Goal: Transaction & Acquisition: Subscribe to service/newsletter

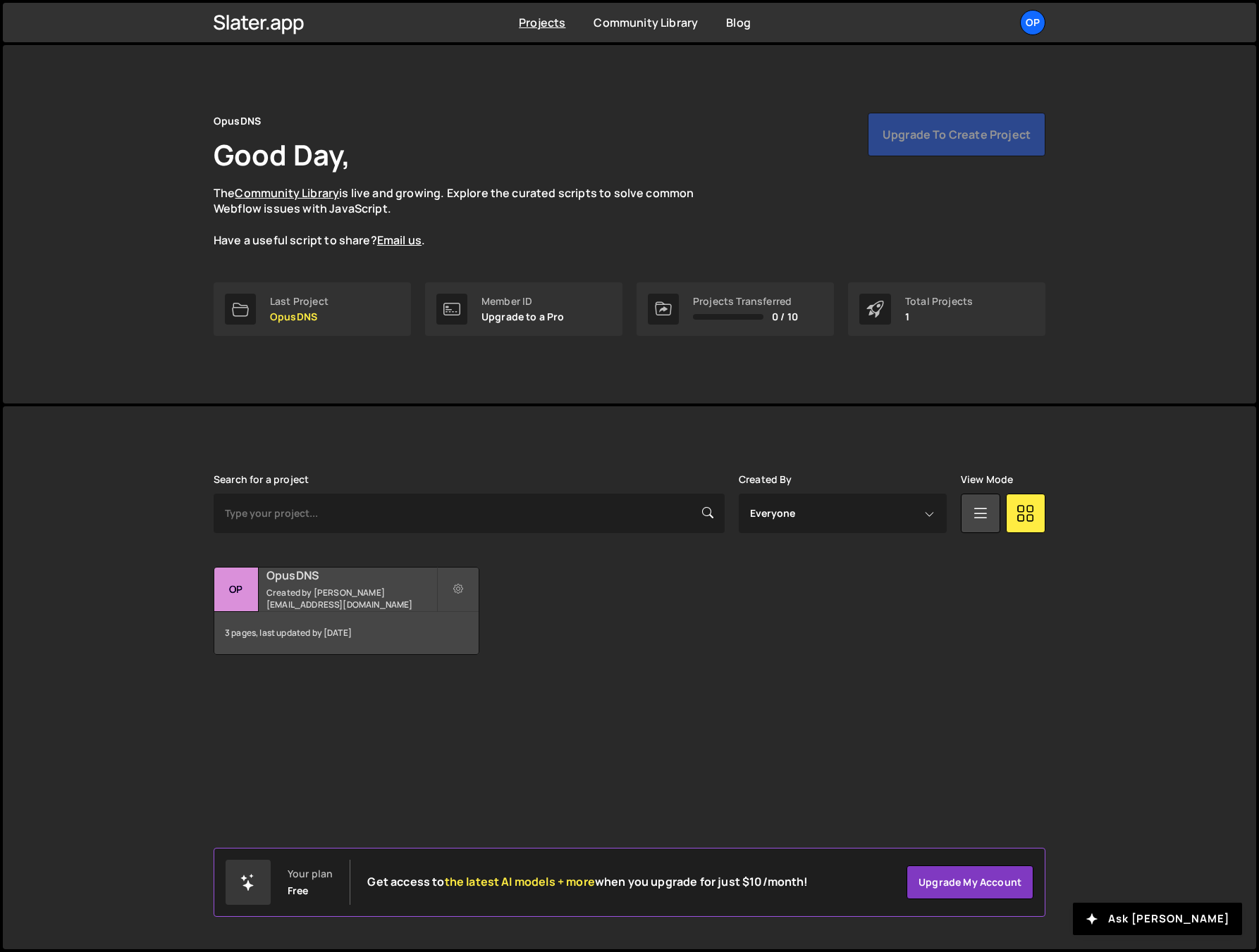
click at [298, 597] on small "Created by [PERSON_NAME][EMAIL_ADDRESS][DOMAIN_NAME]" at bounding box center [351, 599] width 170 height 24
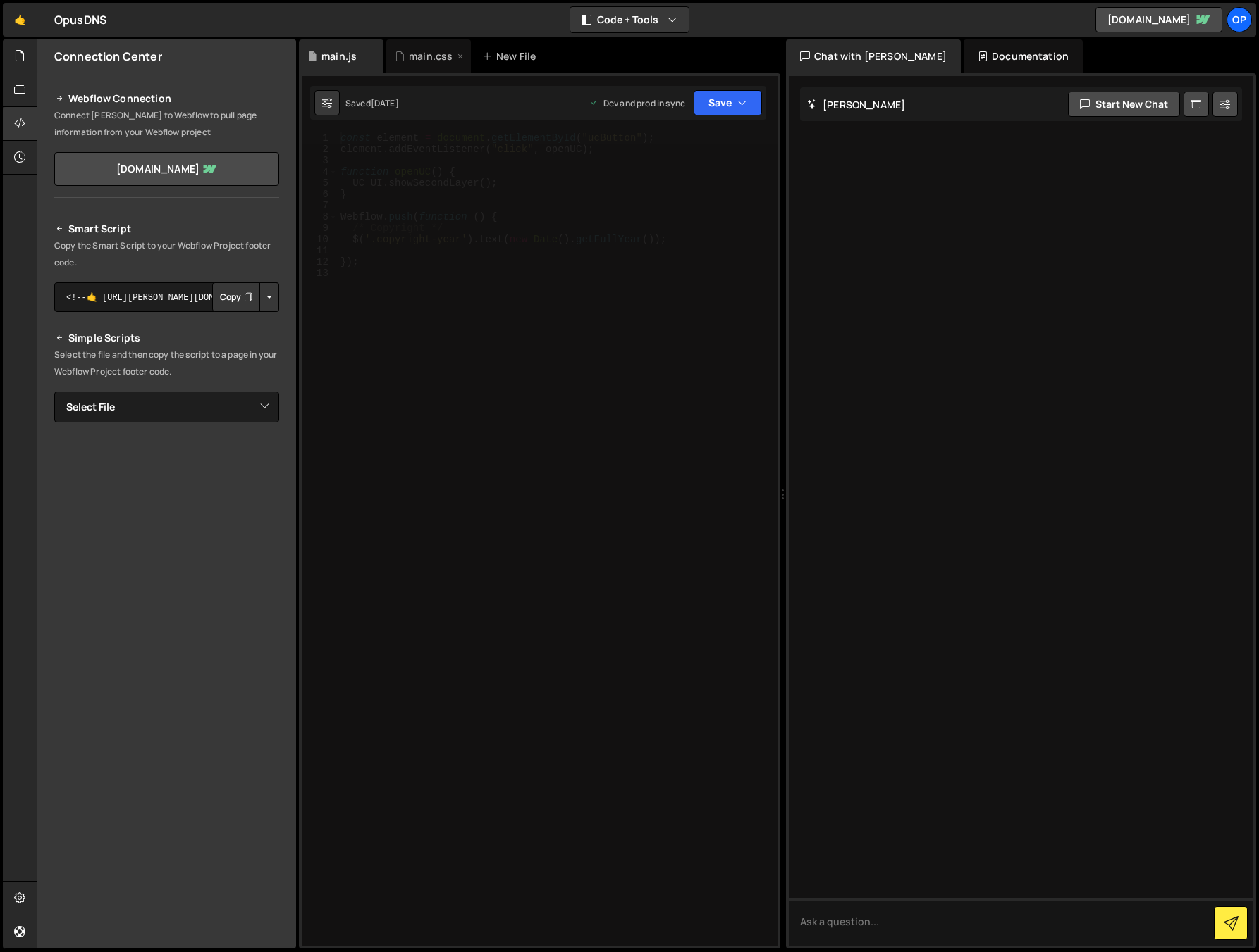
click at [424, 59] on div "main.css" at bounding box center [431, 57] width 44 height 14
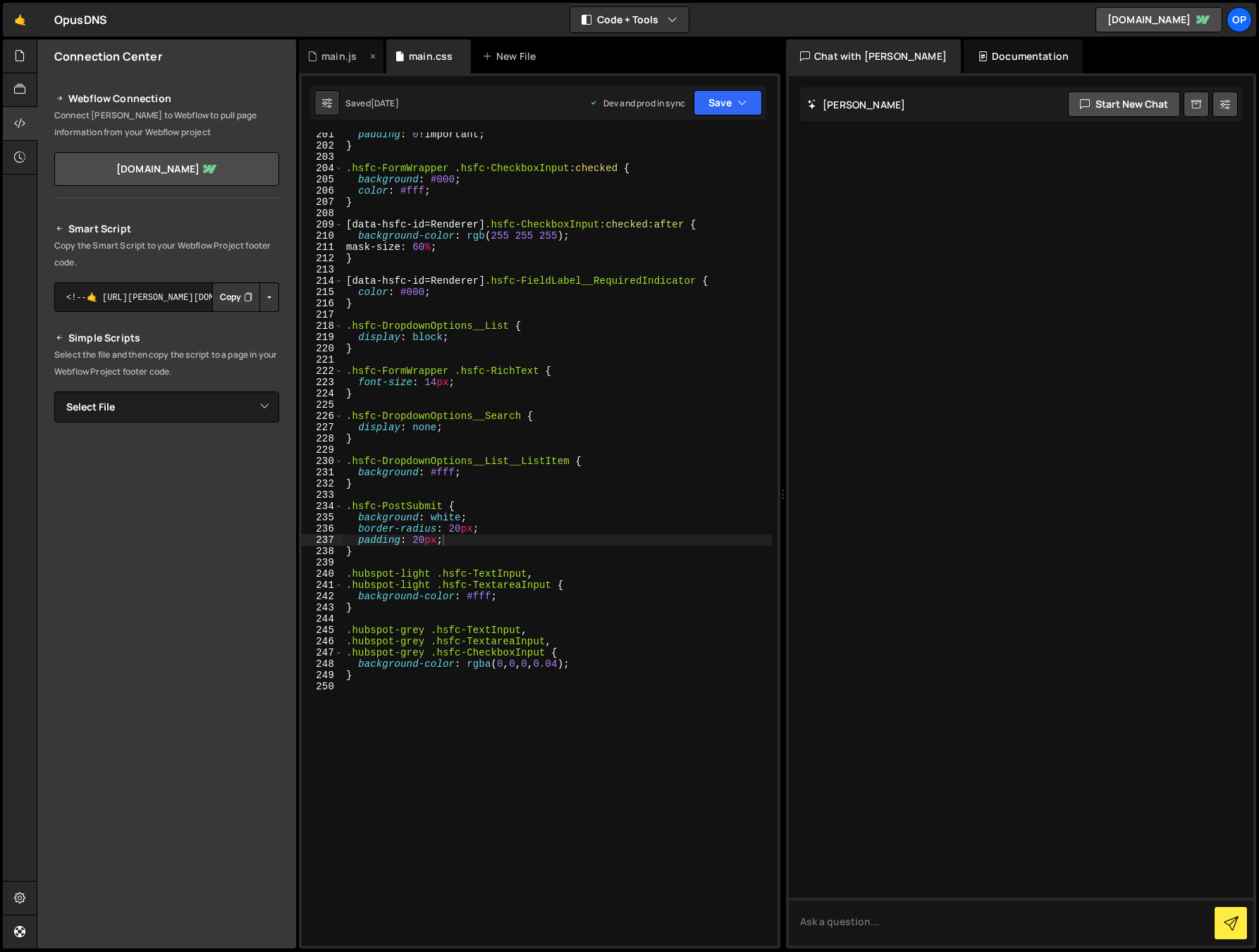
click at [338, 62] on div "main.js" at bounding box center [338, 57] width 35 height 14
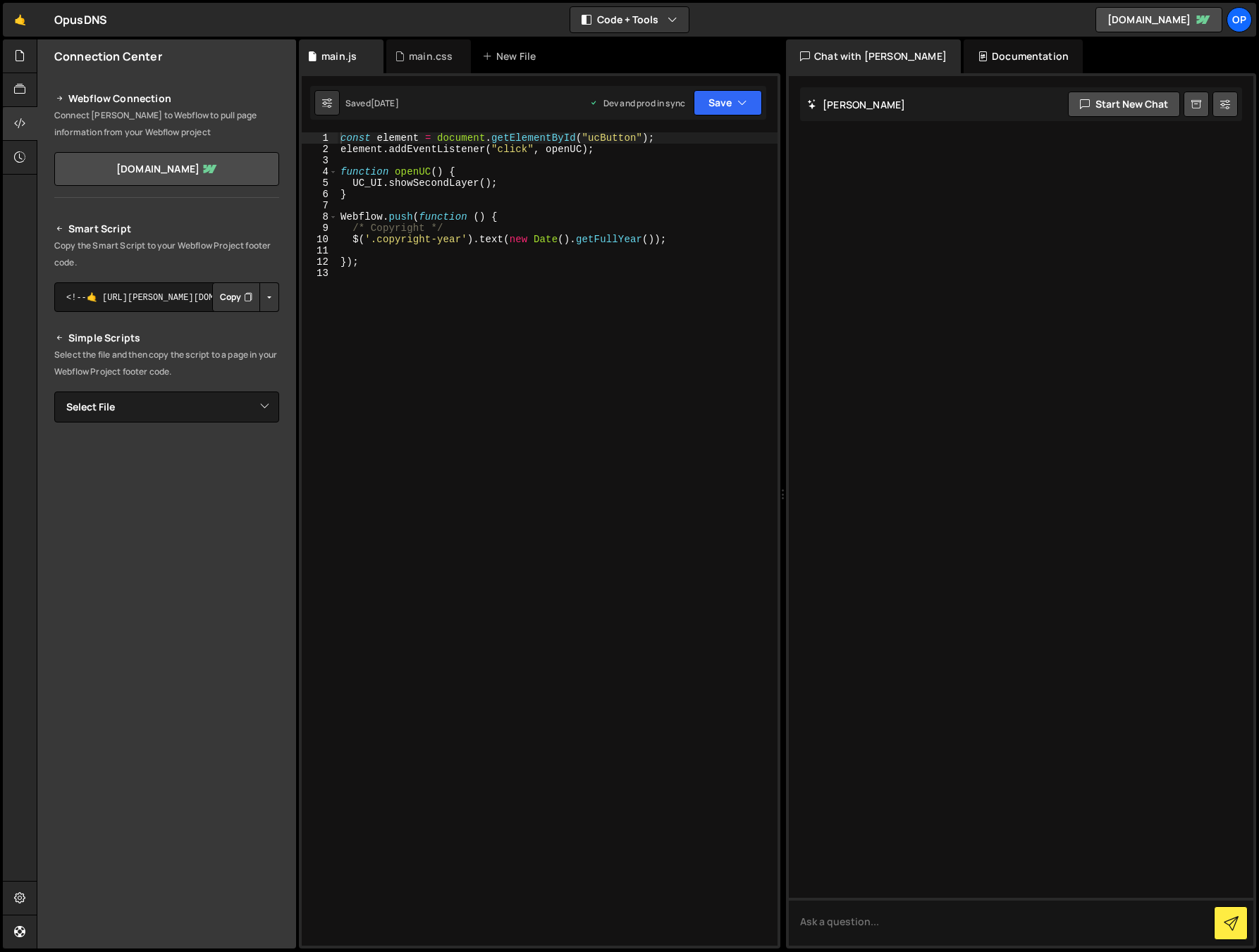
click at [429, 327] on div "const element = document . getElementById ( "ucButton" ) ; element . addEventLi…" at bounding box center [557, 550] width 440 height 837
click at [409, 55] on div "main.css" at bounding box center [431, 57] width 44 height 14
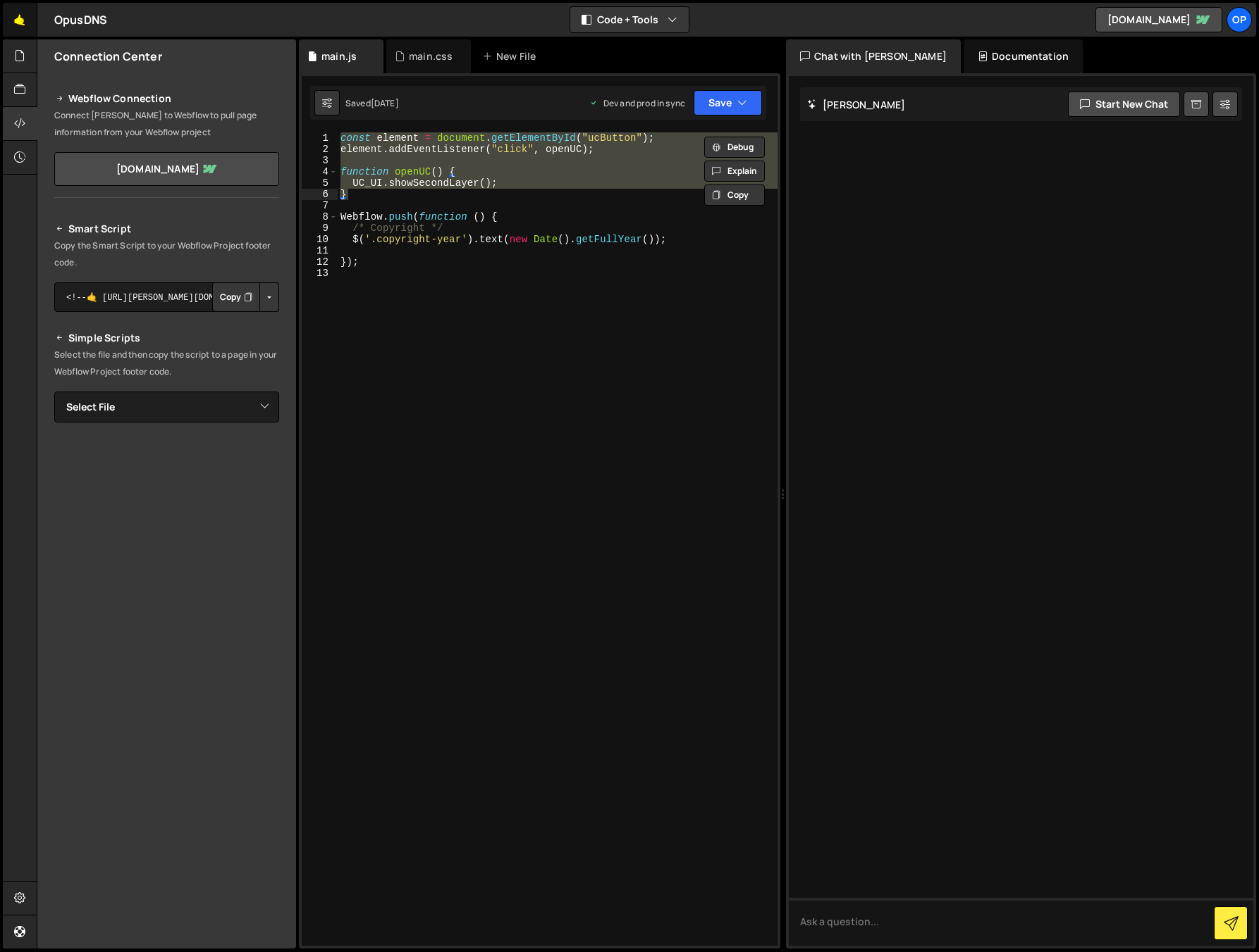
click at [25, 25] on link "🤙" at bounding box center [20, 20] width 35 height 34
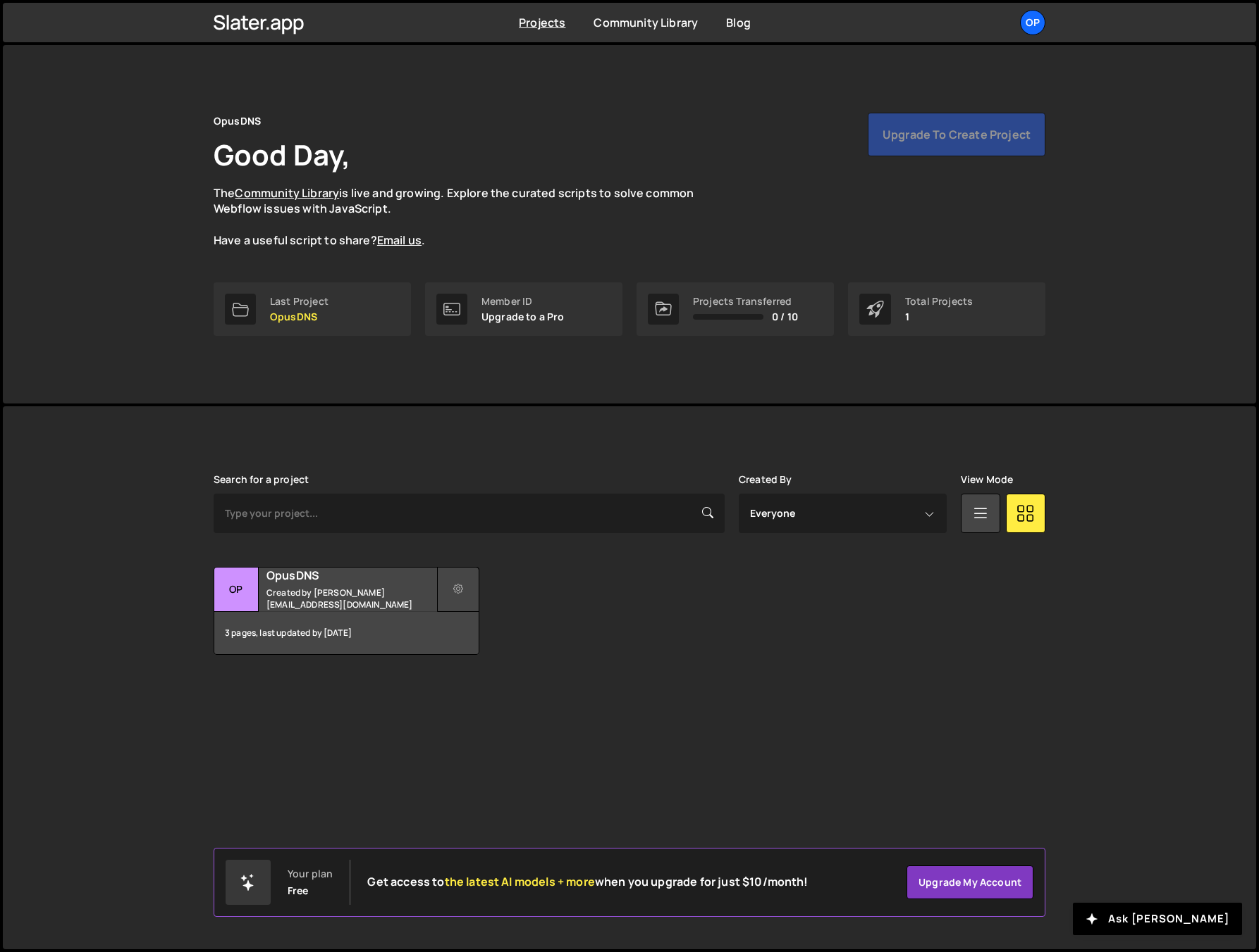
click at [477, 593] on button at bounding box center [458, 589] width 42 height 45
click at [962, 887] on link "Upgrade my account" at bounding box center [969, 882] width 126 height 34
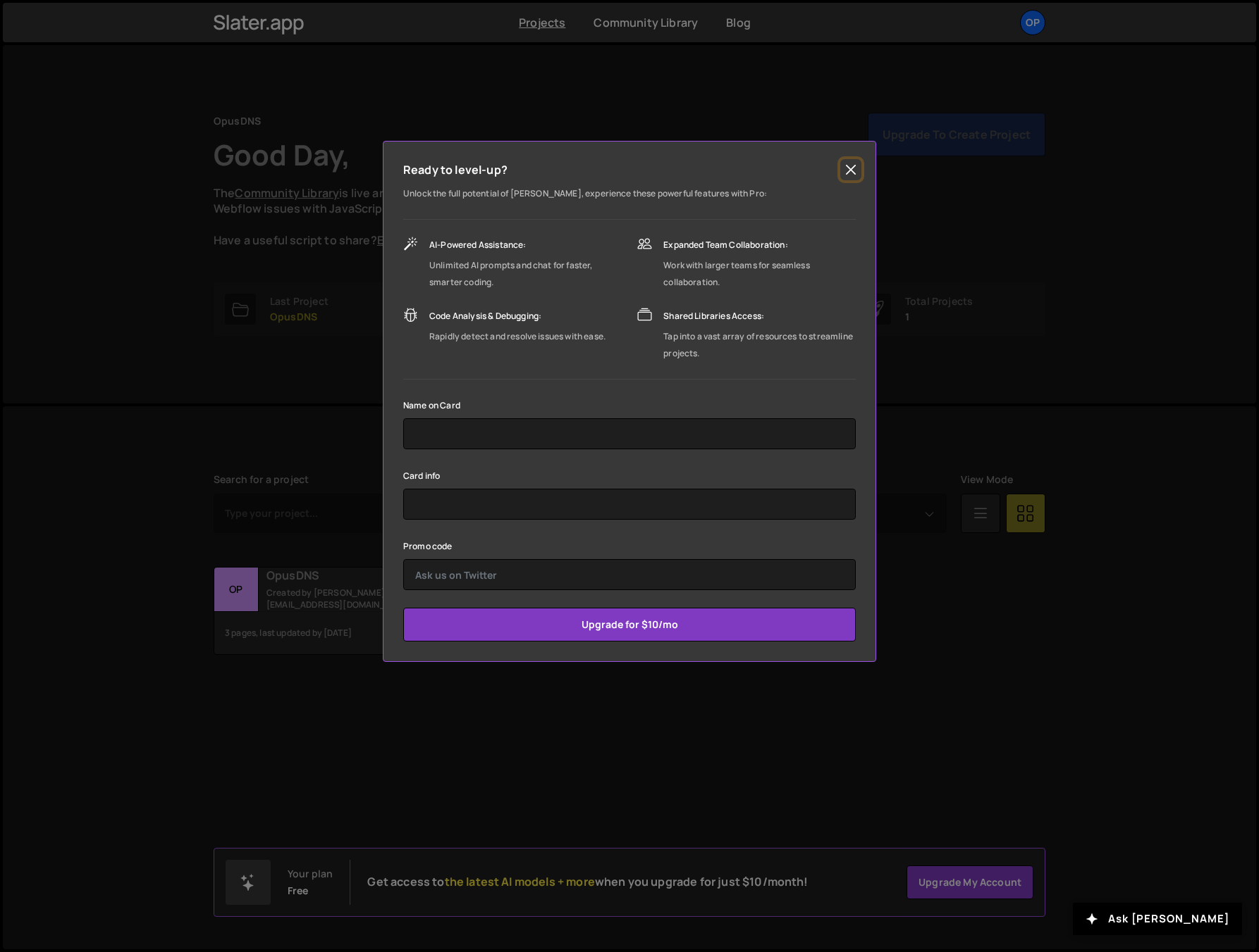
click at [855, 170] on button "Close" at bounding box center [850, 169] width 21 height 21
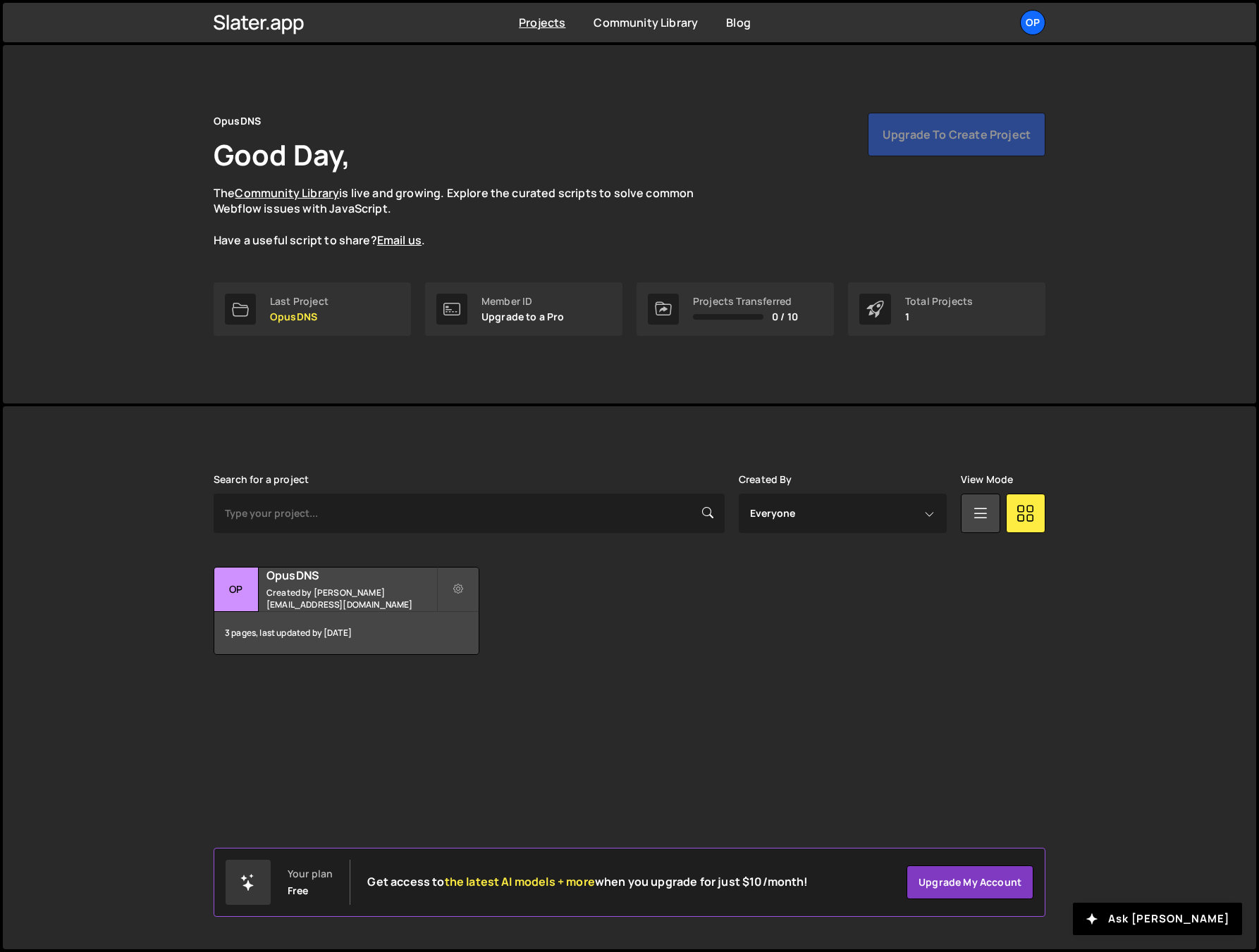
click at [475, 885] on span "the latest AI models + more" at bounding box center [520, 882] width 150 height 16
click at [268, 889] on div at bounding box center [248, 882] width 45 height 45
click at [235, 885] on div at bounding box center [248, 882] width 45 height 45
click at [267, 30] on icon at bounding box center [259, 23] width 91 height 24
click at [1041, 18] on div "Op" at bounding box center [1032, 22] width 25 height 25
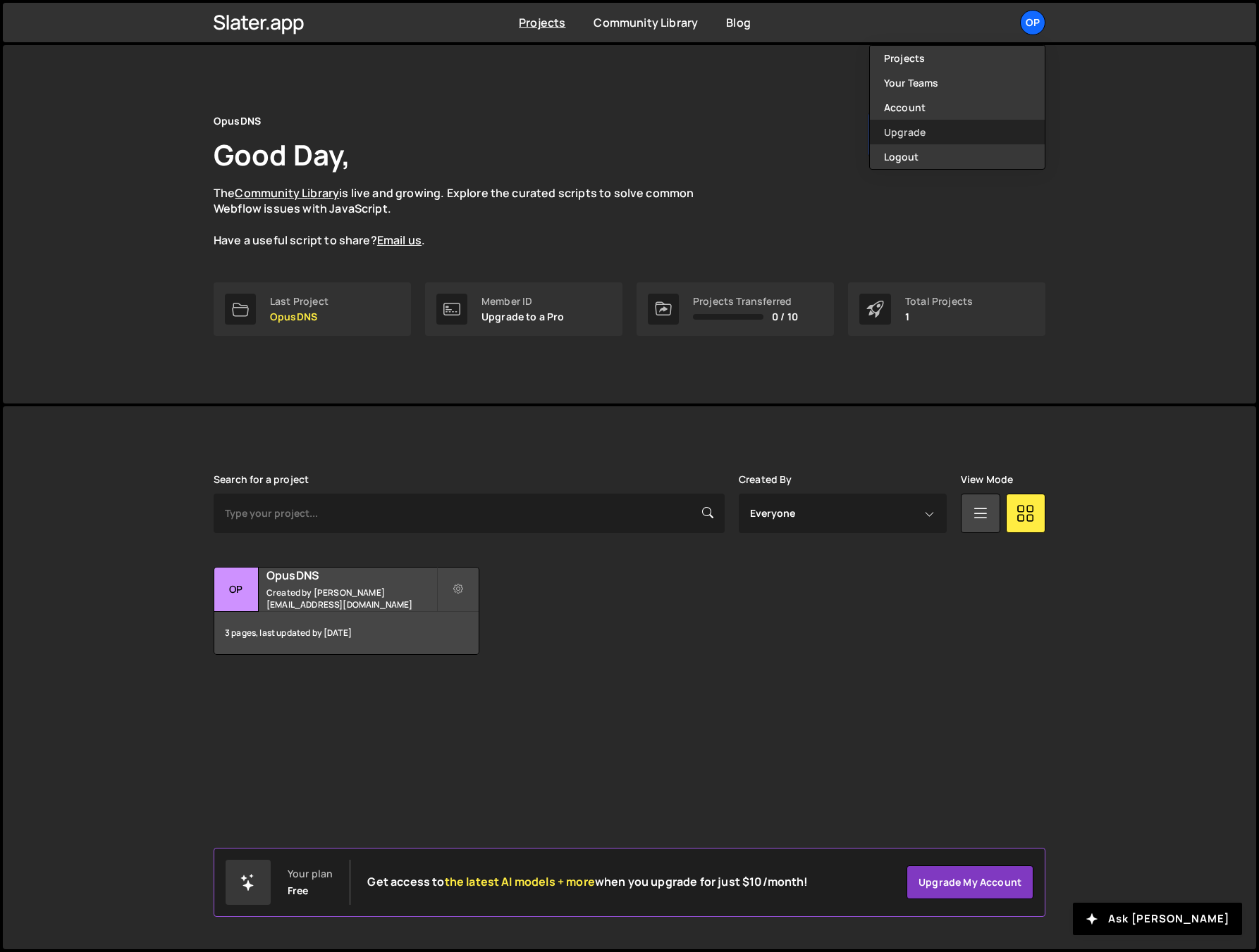
click at [920, 130] on link "Upgrade" at bounding box center [957, 131] width 175 height 25
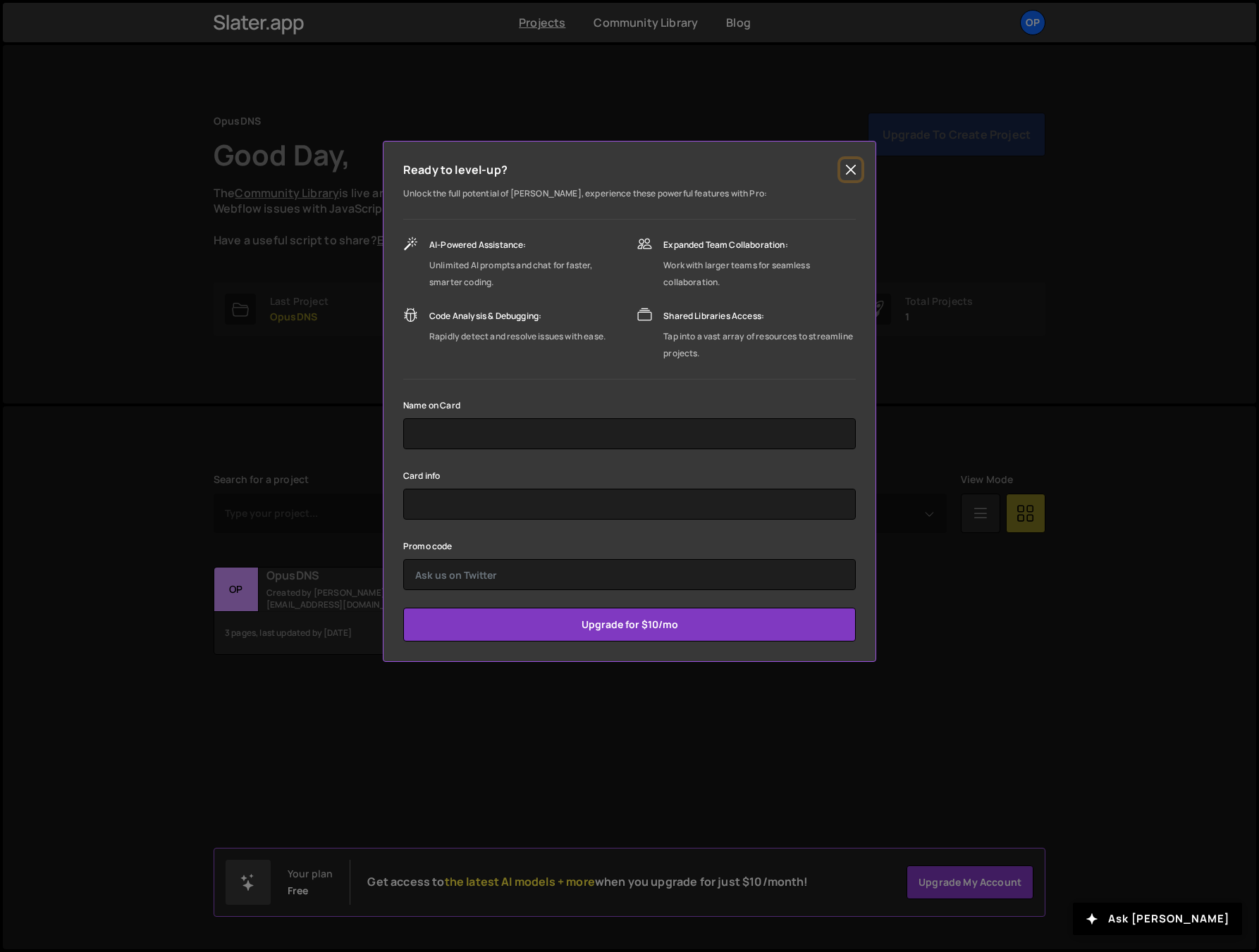
click at [854, 163] on button "Close" at bounding box center [850, 169] width 21 height 21
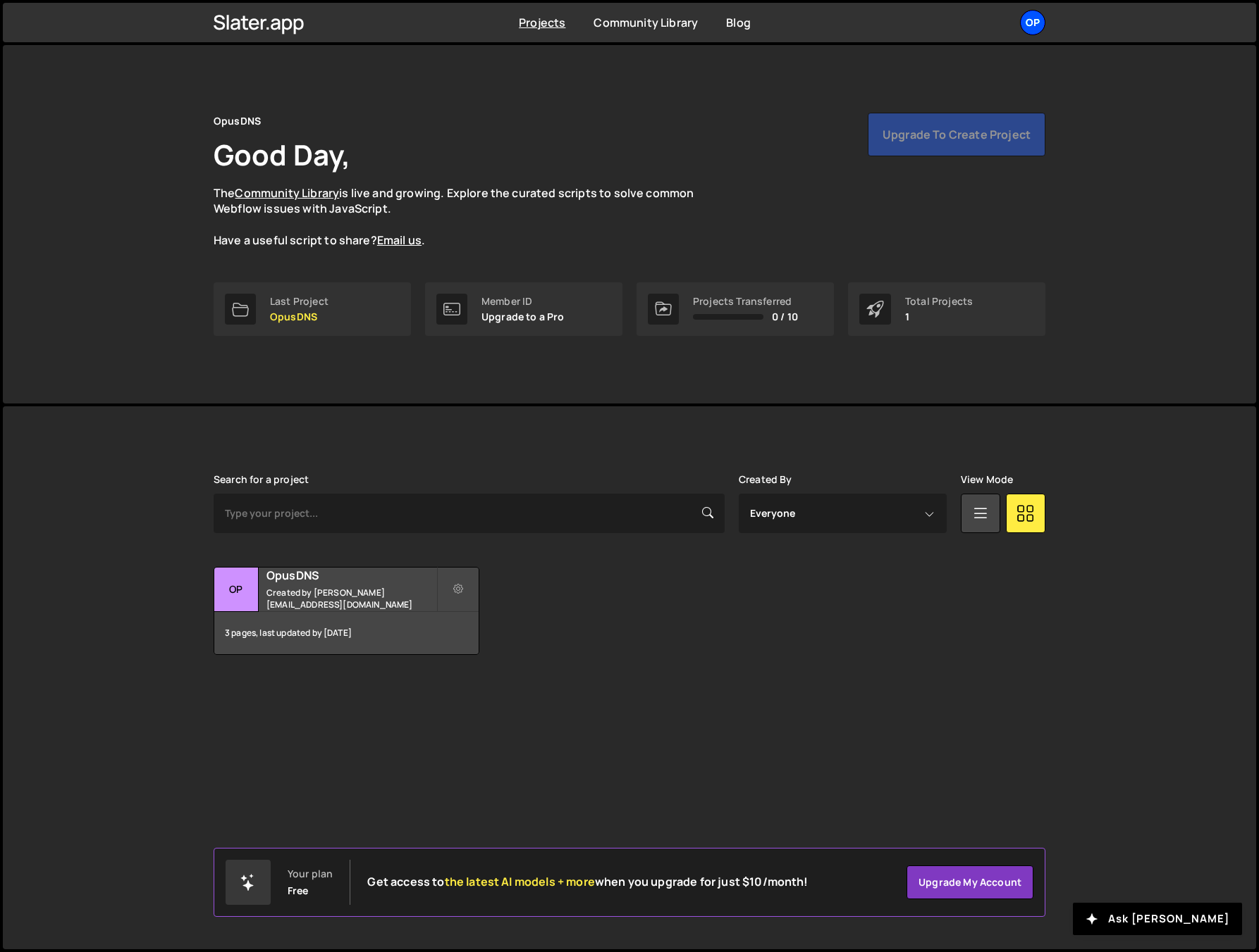
click at [1033, 23] on div "Op" at bounding box center [1032, 22] width 25 height 25
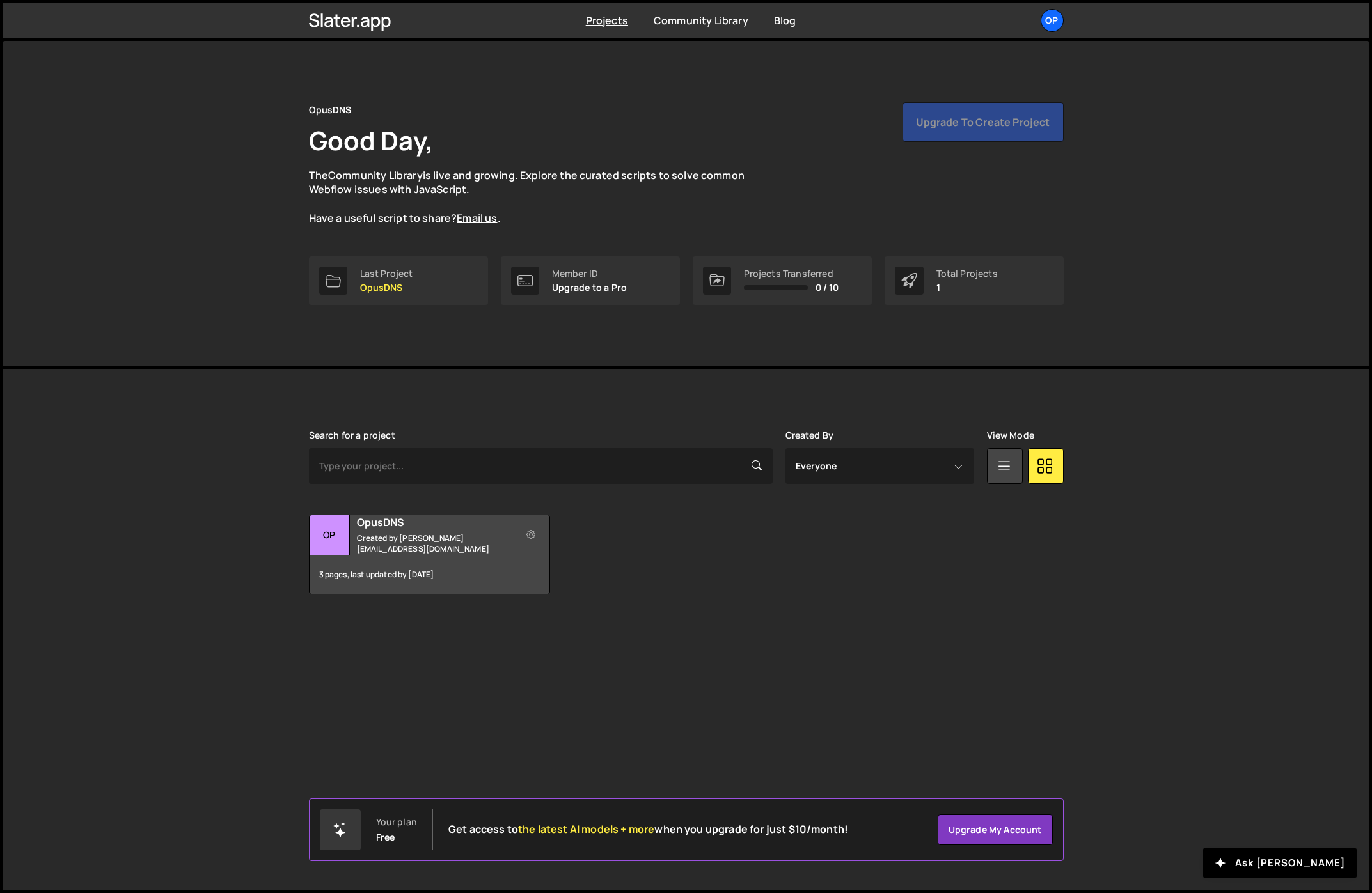
click at [1145, 362] on div "OpusDNS Good Day, The Community Library is live and growing. Explore the curate…" at bounding box center [686, 203] width 1367 height 325
click at [695, 21] on link "Community Library" at bounding box center [701, 21] width 95 height 14
click at [775, 25] on link "Blog" at bounding box center [785, 21] width 23 height 14
drag, startPoint x: 1029, startPoint y: 61, endPoint x: 1042, endPoint y: 34, distance: 30.0
click at [1032, 51] on div "OpusDNS Good Day, The Community Library is live and growing. Explore the curate…" at bounding box center [686, 203] width 793 height 325
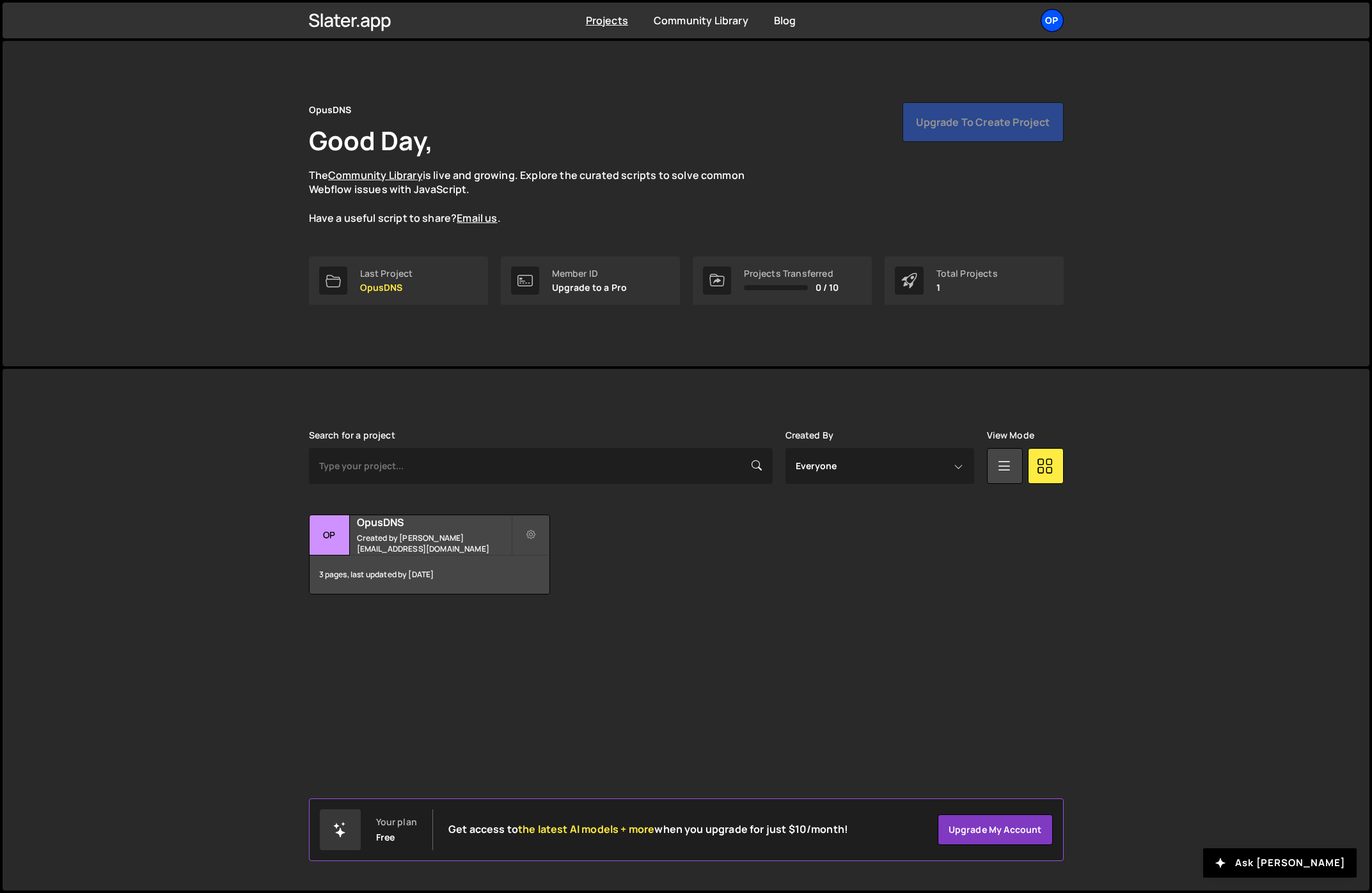
click at [1049, 28] on div "Op" at bounding box center [1051, 20] width 23 height 23
click at [1006, 53] on link "Projects" at bounding box center [984, 52] width 159 height 23
click at [1059, 25] on div "Op" at bounding box center [1051, 20] width 23 height 23
click at [1013, 72] on link "Your Teams" at bounding box center [984, 75] width 159 height 23
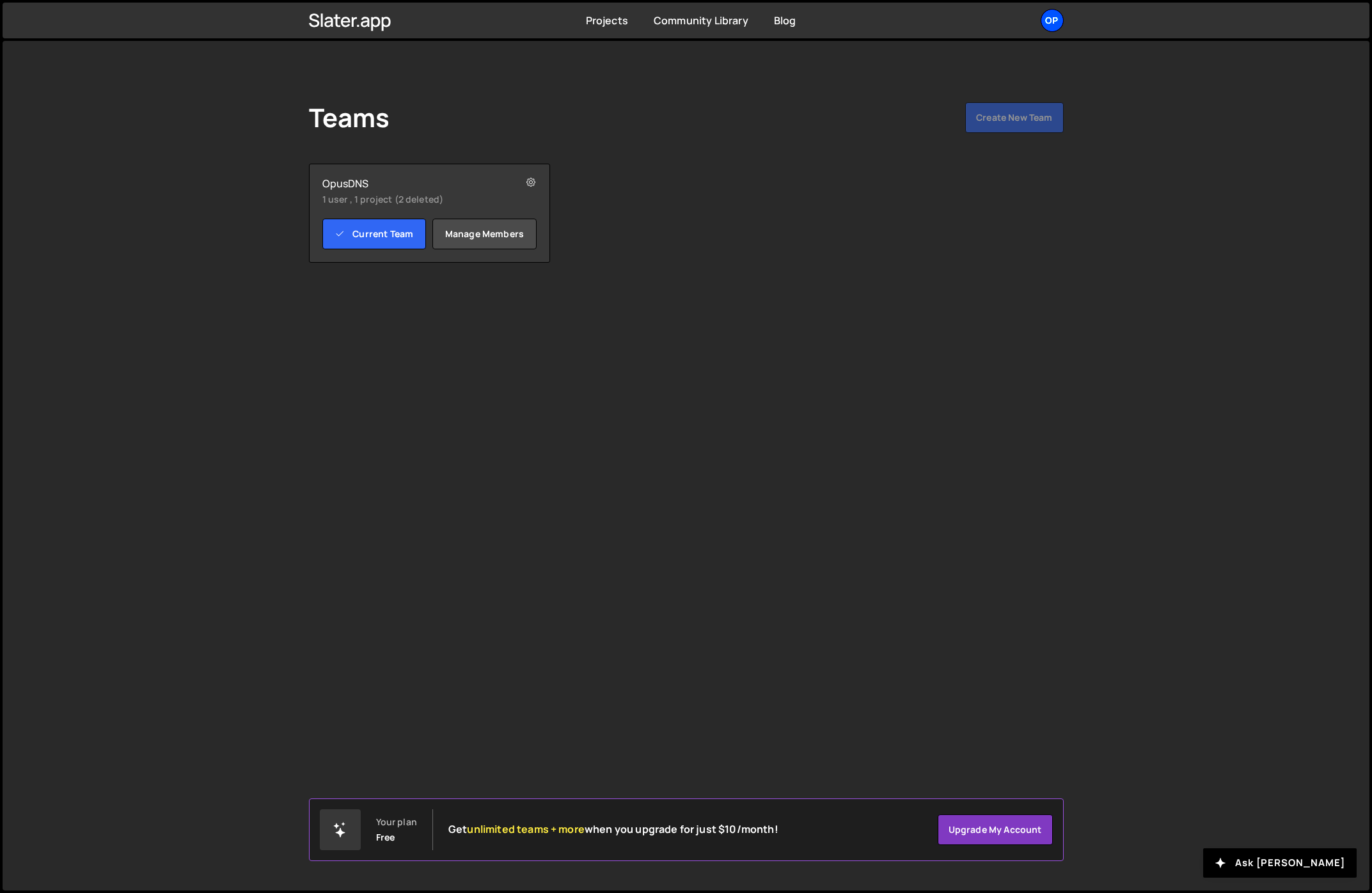
click at [1055, 25] on div "Op" at bounding box center [1051, 20] width 23 height 23
click at [990, 93] on link "Account" at bounding box center [984, 98] width 159 height 23
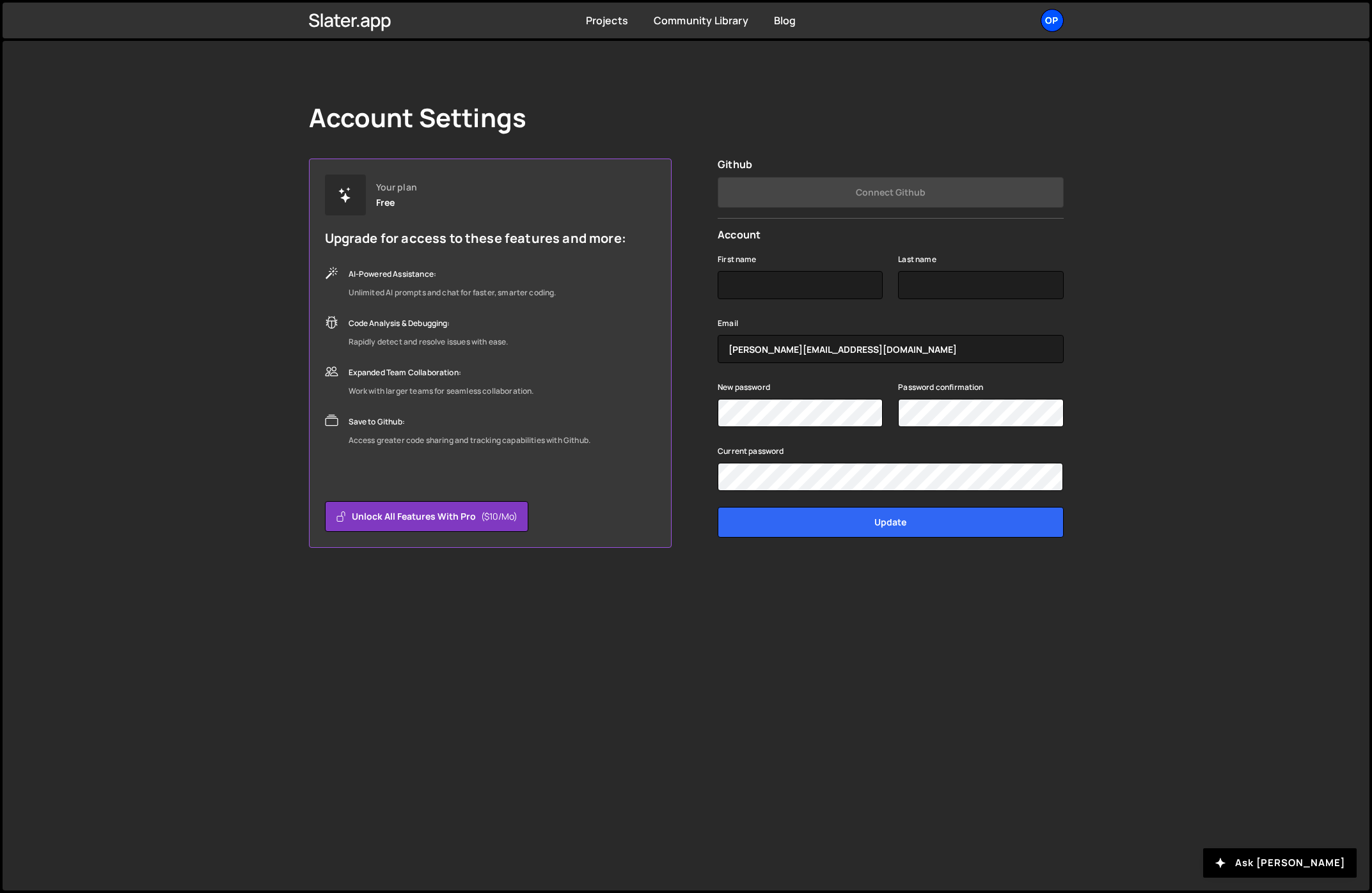
click at [1056, 23] on div "Op" at bounding box center [1051, 20] width 23 height 23
click at [980, 111] on link "Upgrade" at bounding box center [984, 119] width 159 height 23
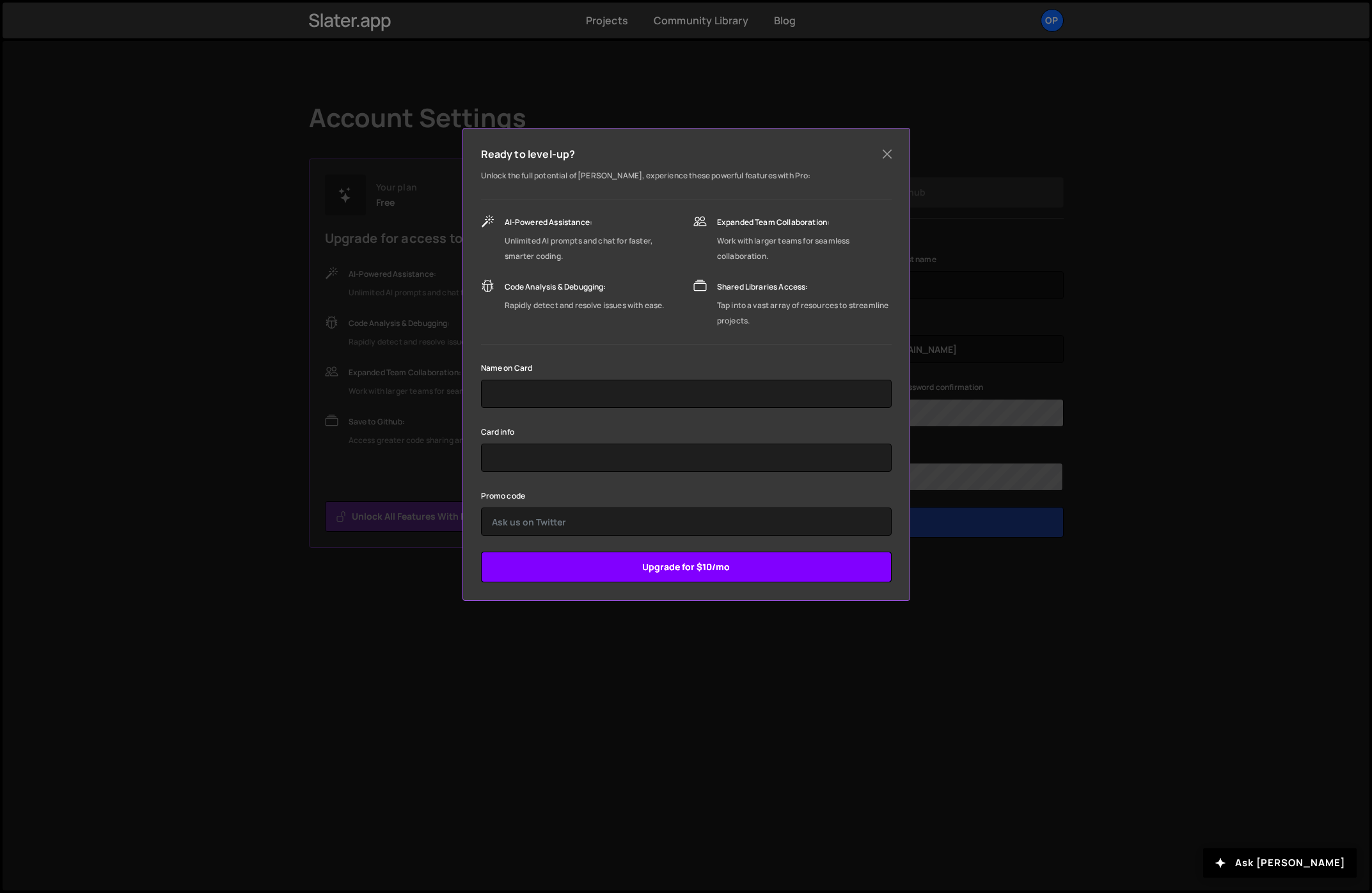
click at [719, 563] on input "Upgrade for $10/mo" at bounding box center [686, 567] width 411 height 31
type input "Submit"
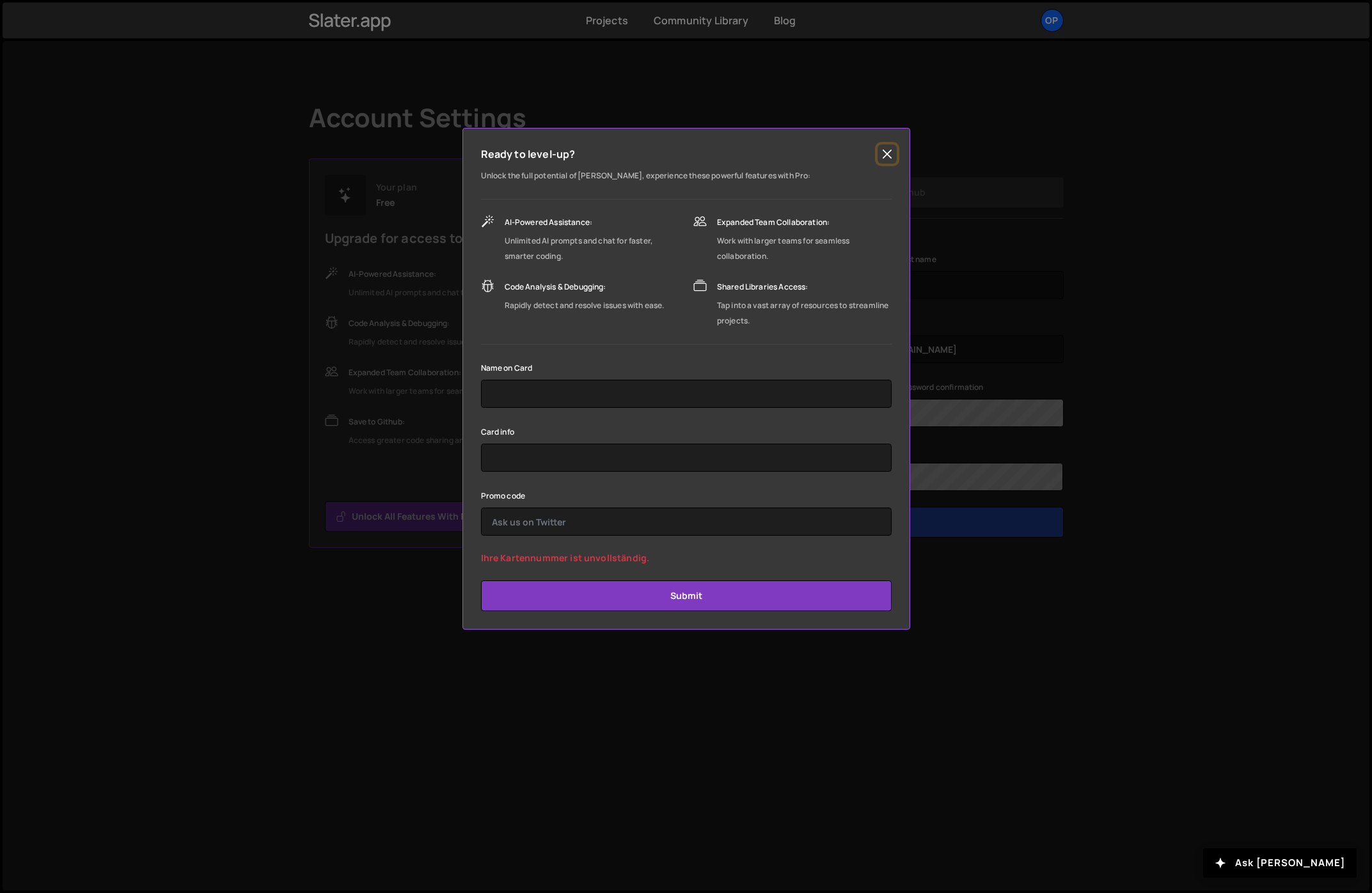
click at [887, 153] on button "Close" at bounding box center [887, 153] width 19 height 19
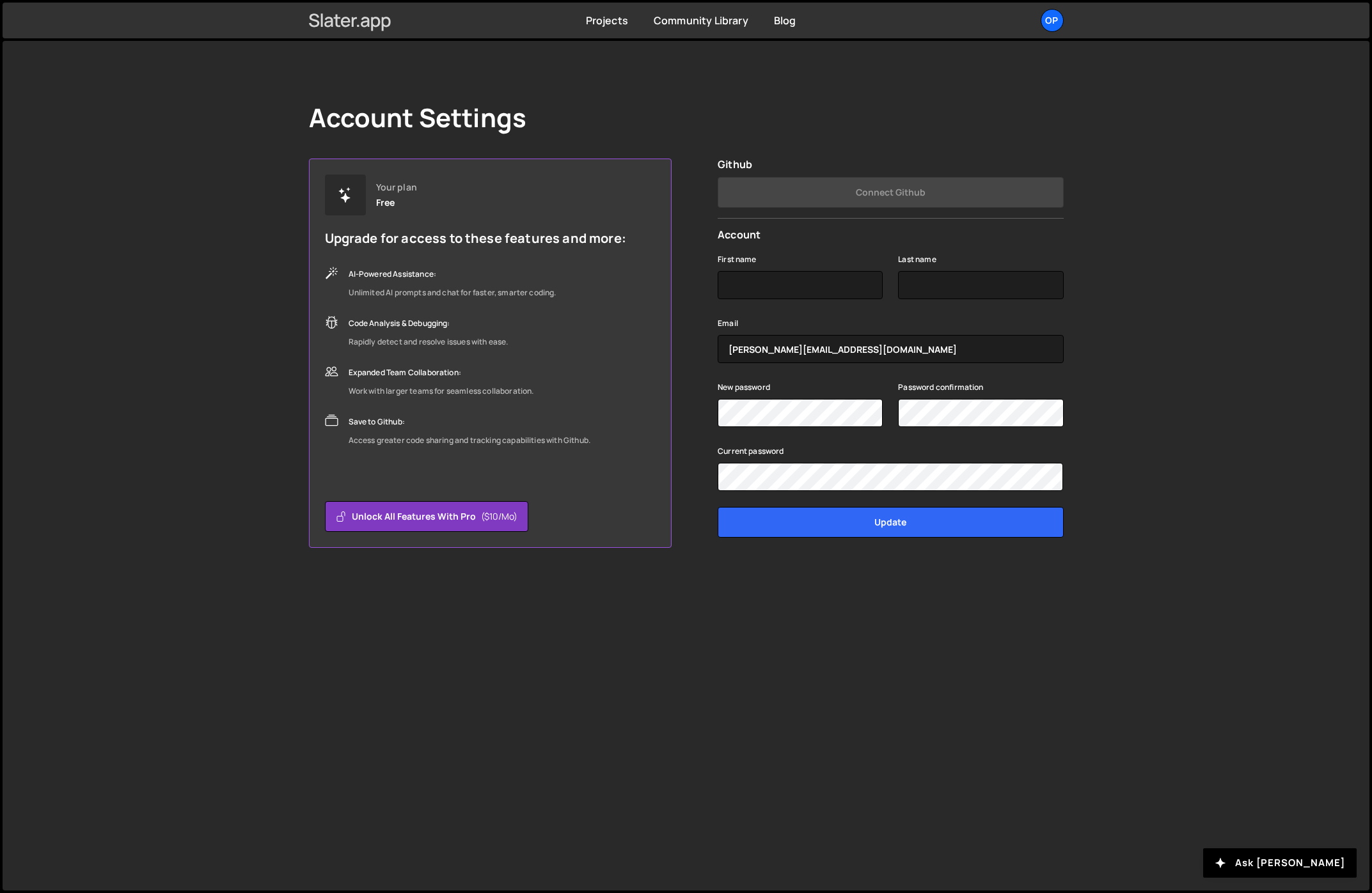
click at [342, 23] on icon at bounding box center [350, 21] width 82 height 22
